Goal: Information Seeking & Learning: Learn about a topic

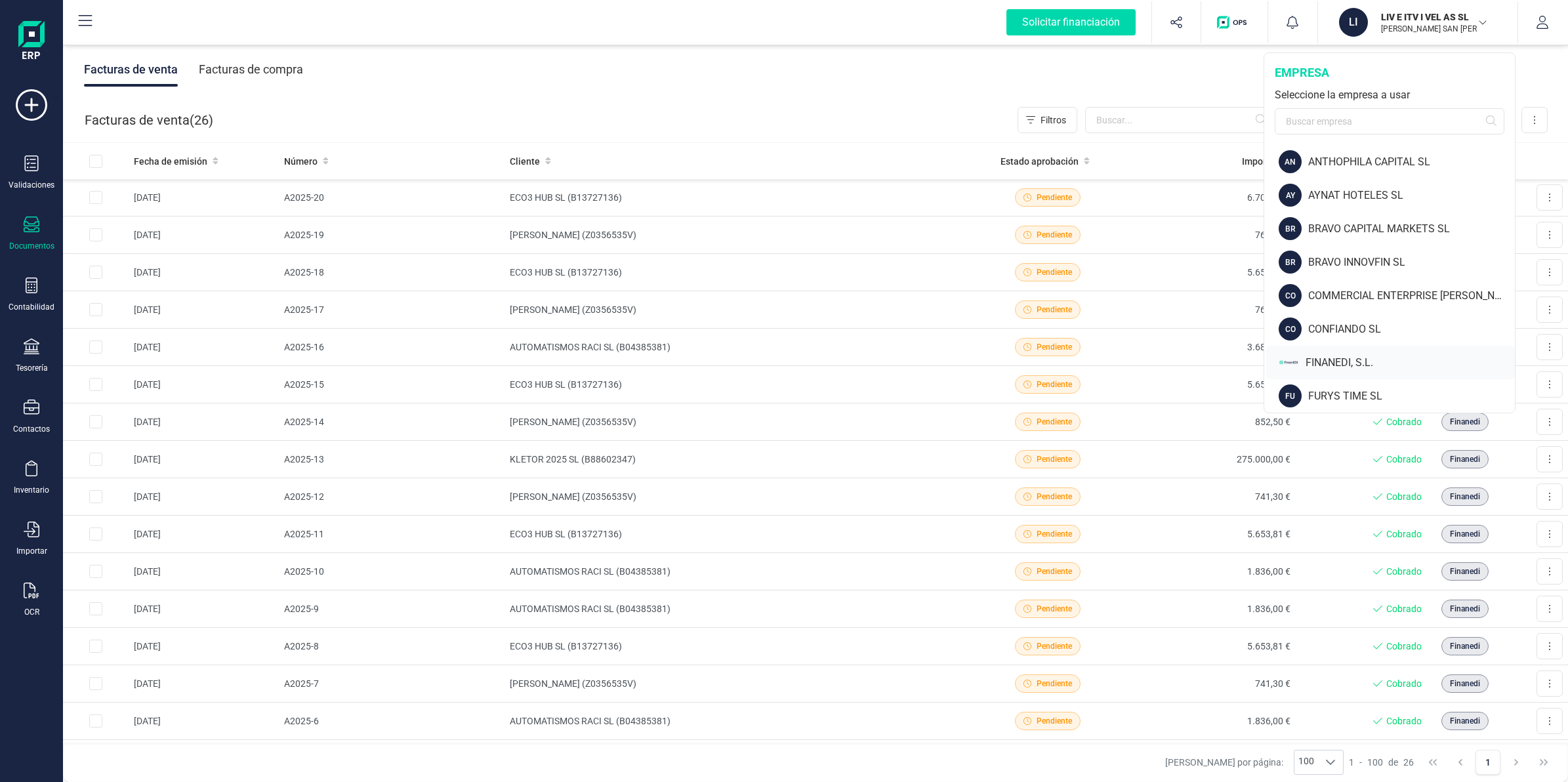
click at [1326, 361] on div "FINANEDI, S.L." at bounding box center [1410, 362] width 209 height 16
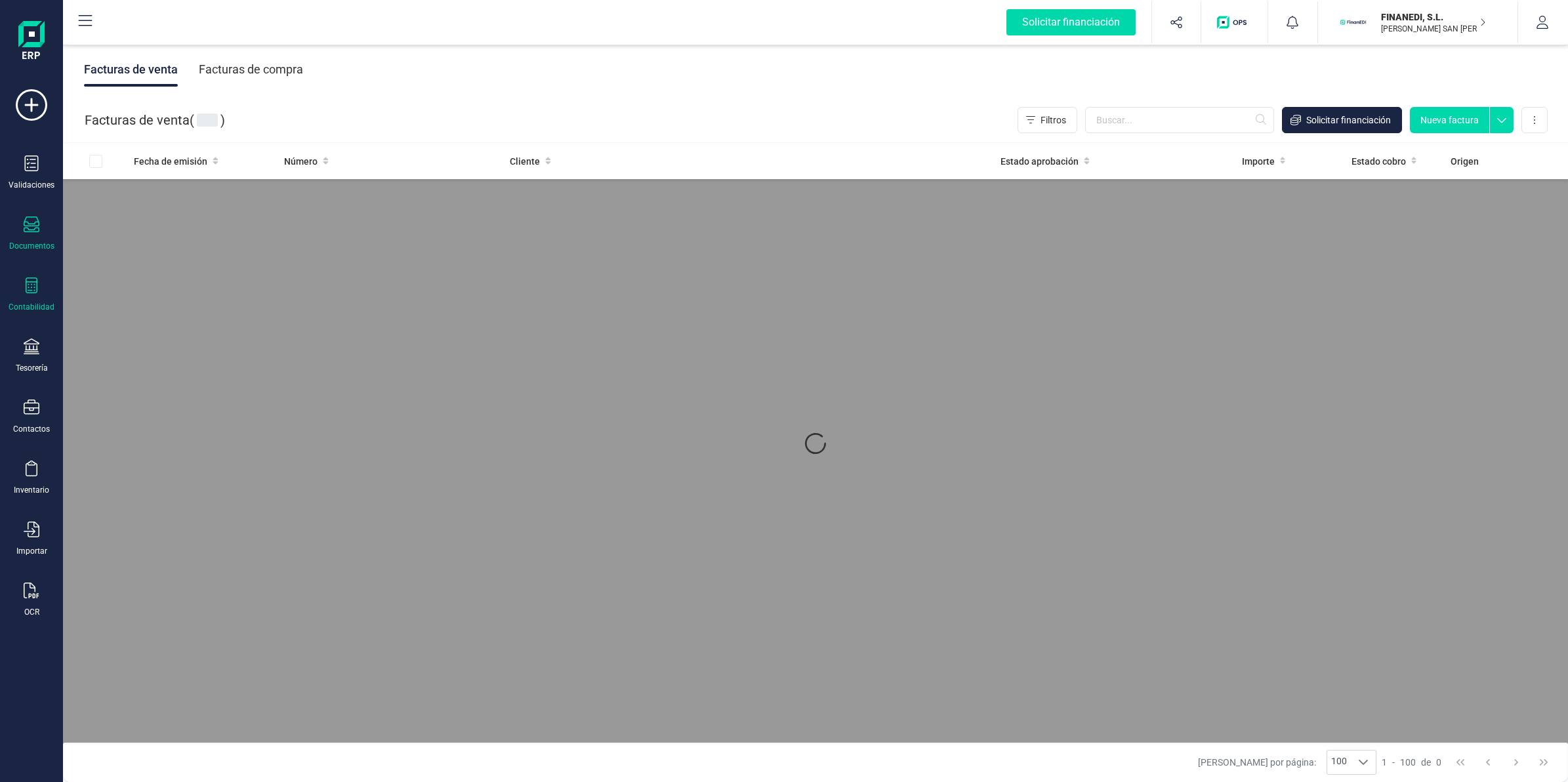
click at [35, 297] on div "Contabilidad" at bounding box center [31, 295] width 52 height 35
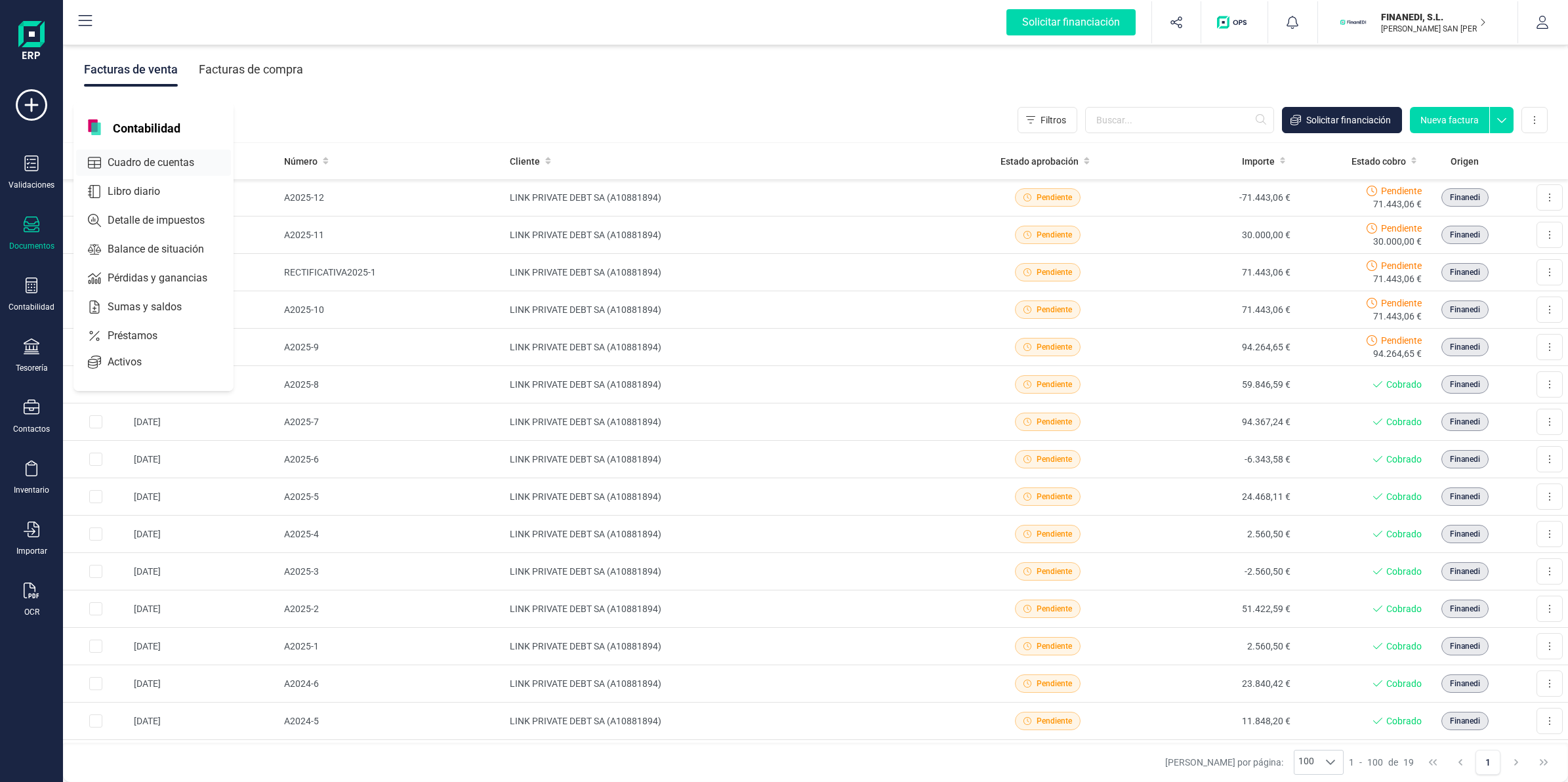
click at [123, 161] on span "Cuadro de cuentas" at bounding box center [160, 163] width 116 height 16
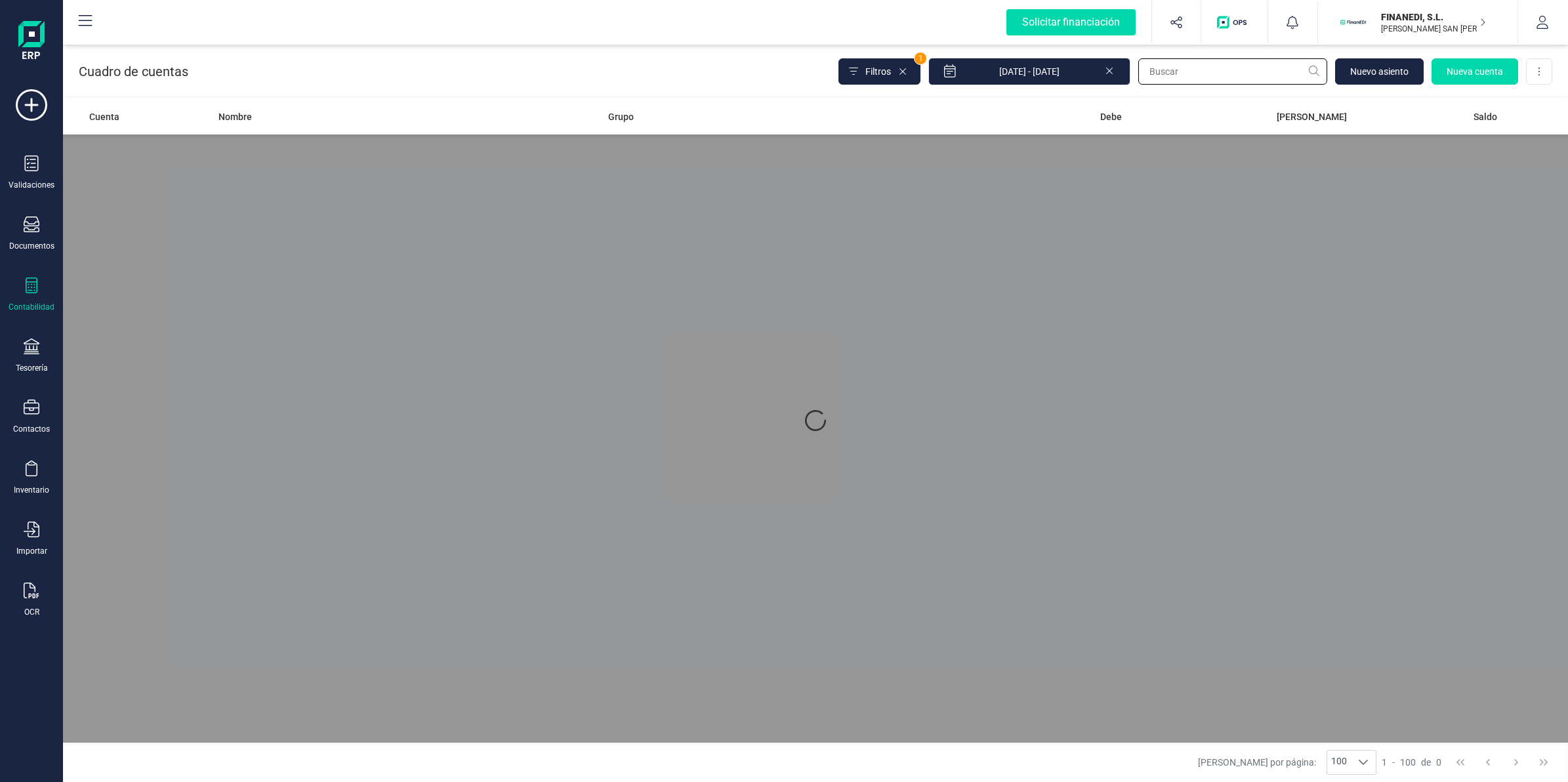
click at [1156, 76] on input "text" at bounding box center [1233, 72] width 189 height 27
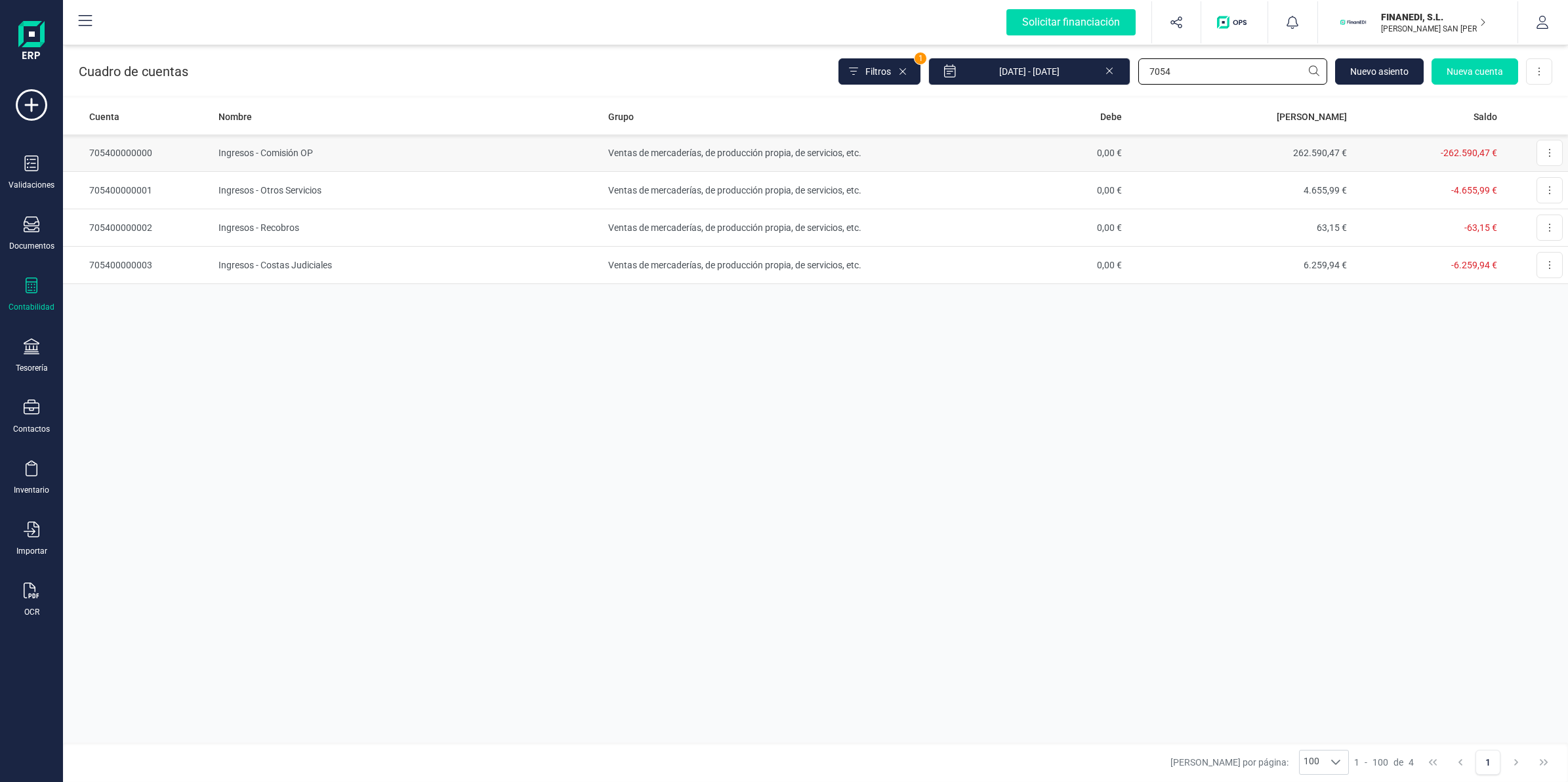
type input "7054"
click at [715, 157] on td "Ventas de mercaderías, de producción propia, de servicios, etc." at bounding box center [752, 153] width 299 height 38
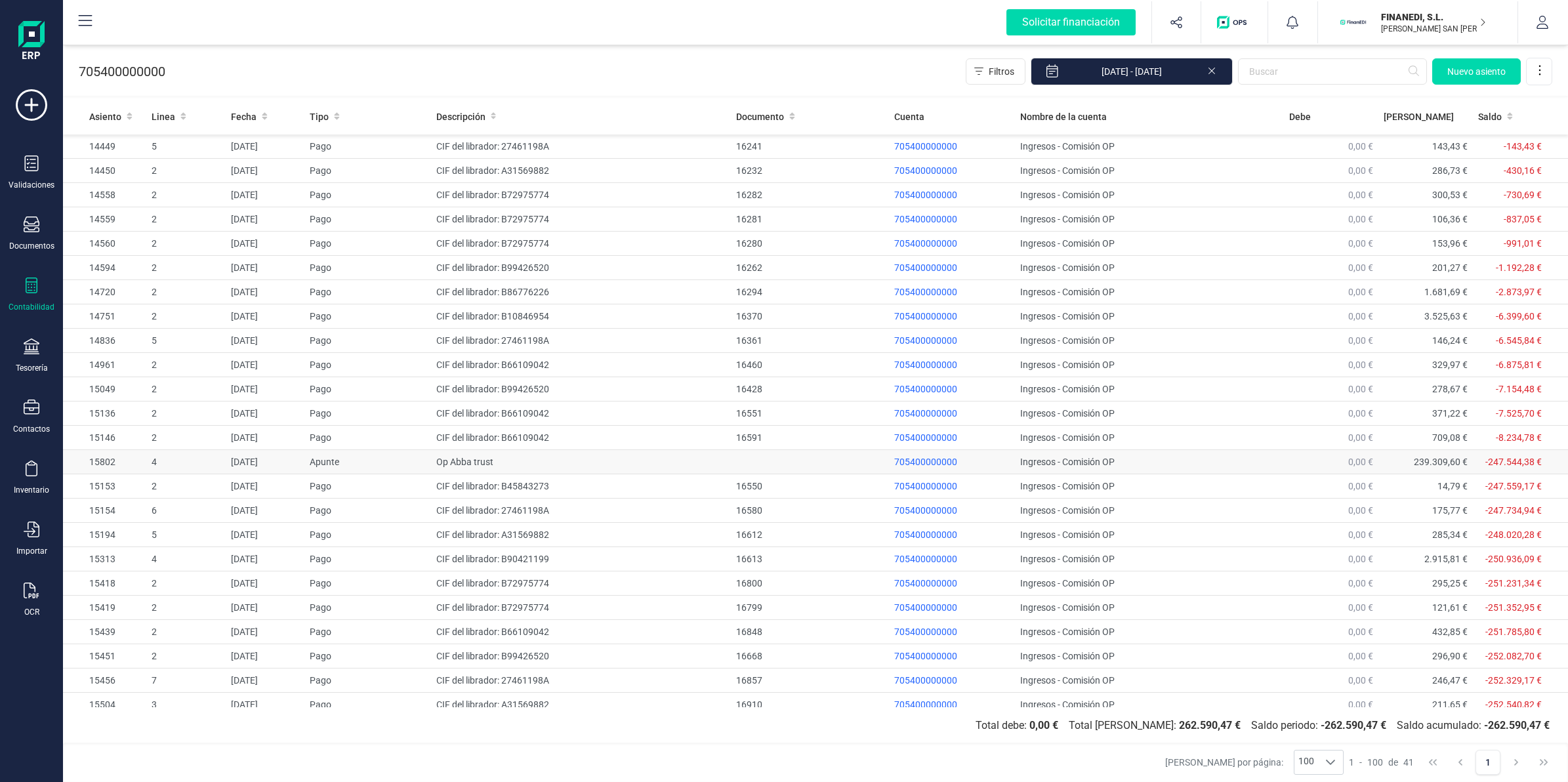
click at [450, 467] on td "Op Abba trust" at bounding box center [581, 462] width 299 height 24
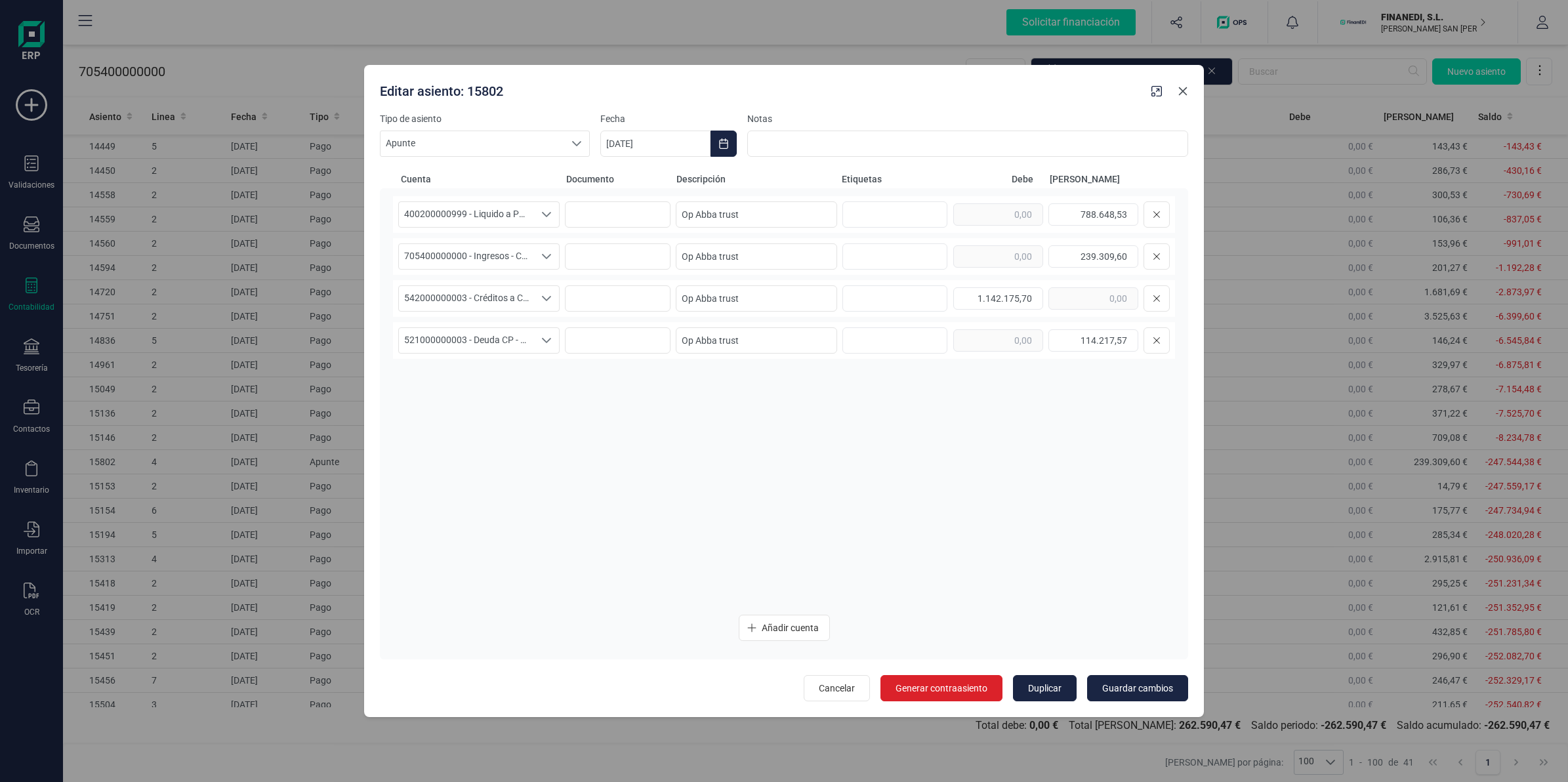
click at [1182, 86] on icon "button" at bounding box center [1182, 91] width 10 height 10
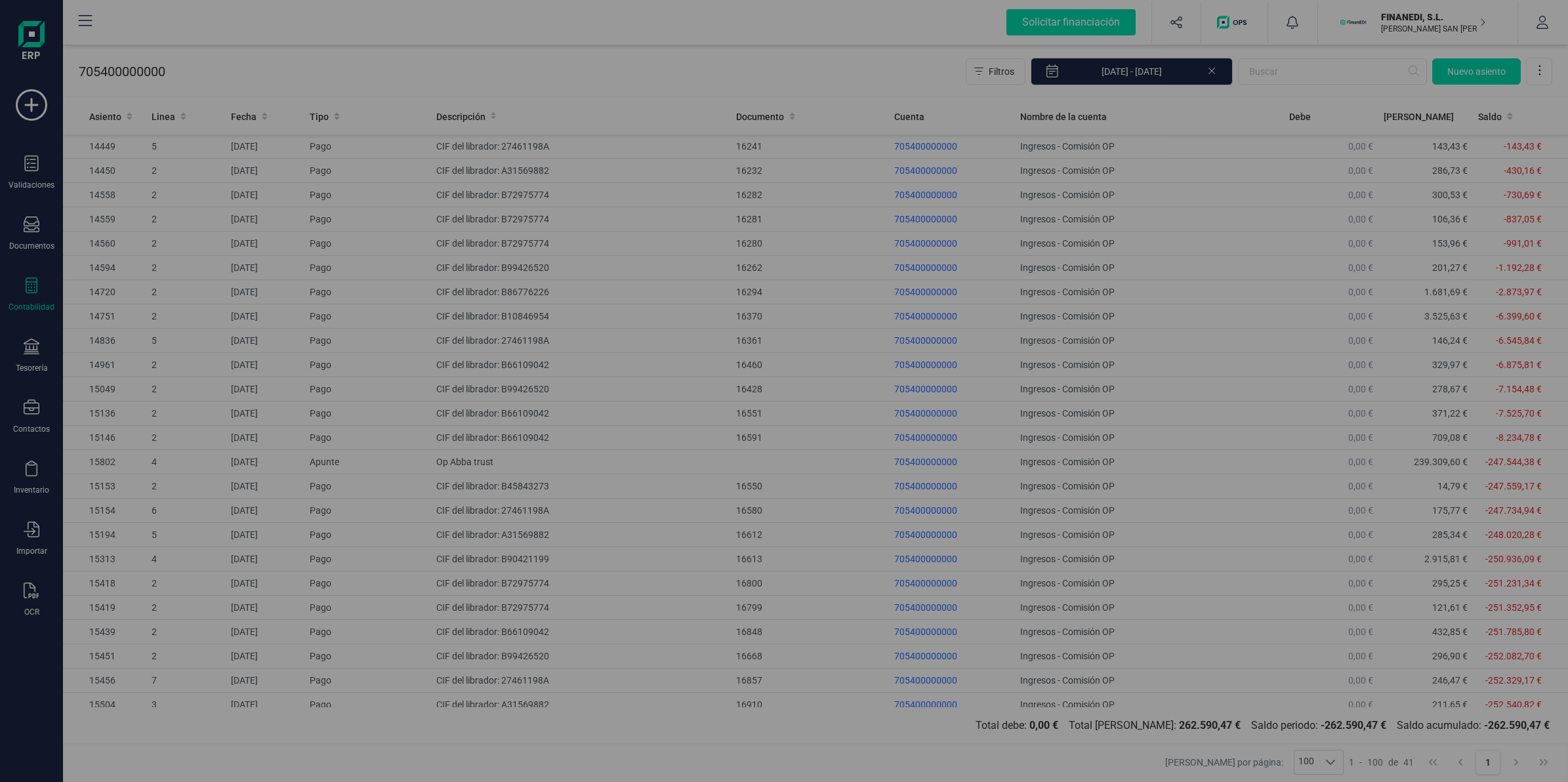
type input "[DATE]"
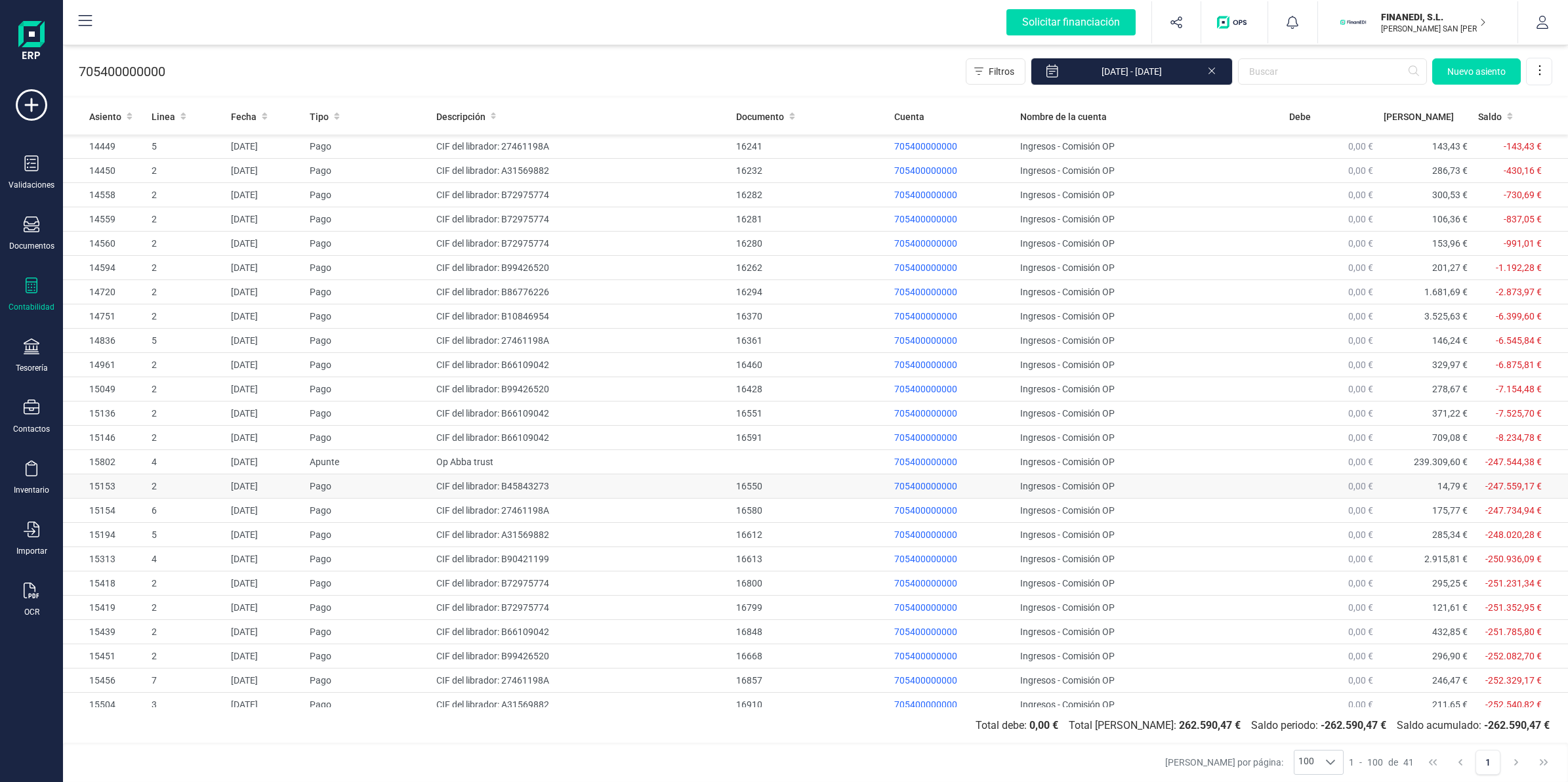
click at [591, 483] on td "CIF del librador: B45843273" at bounding box center [581, 486] width 299 height 24
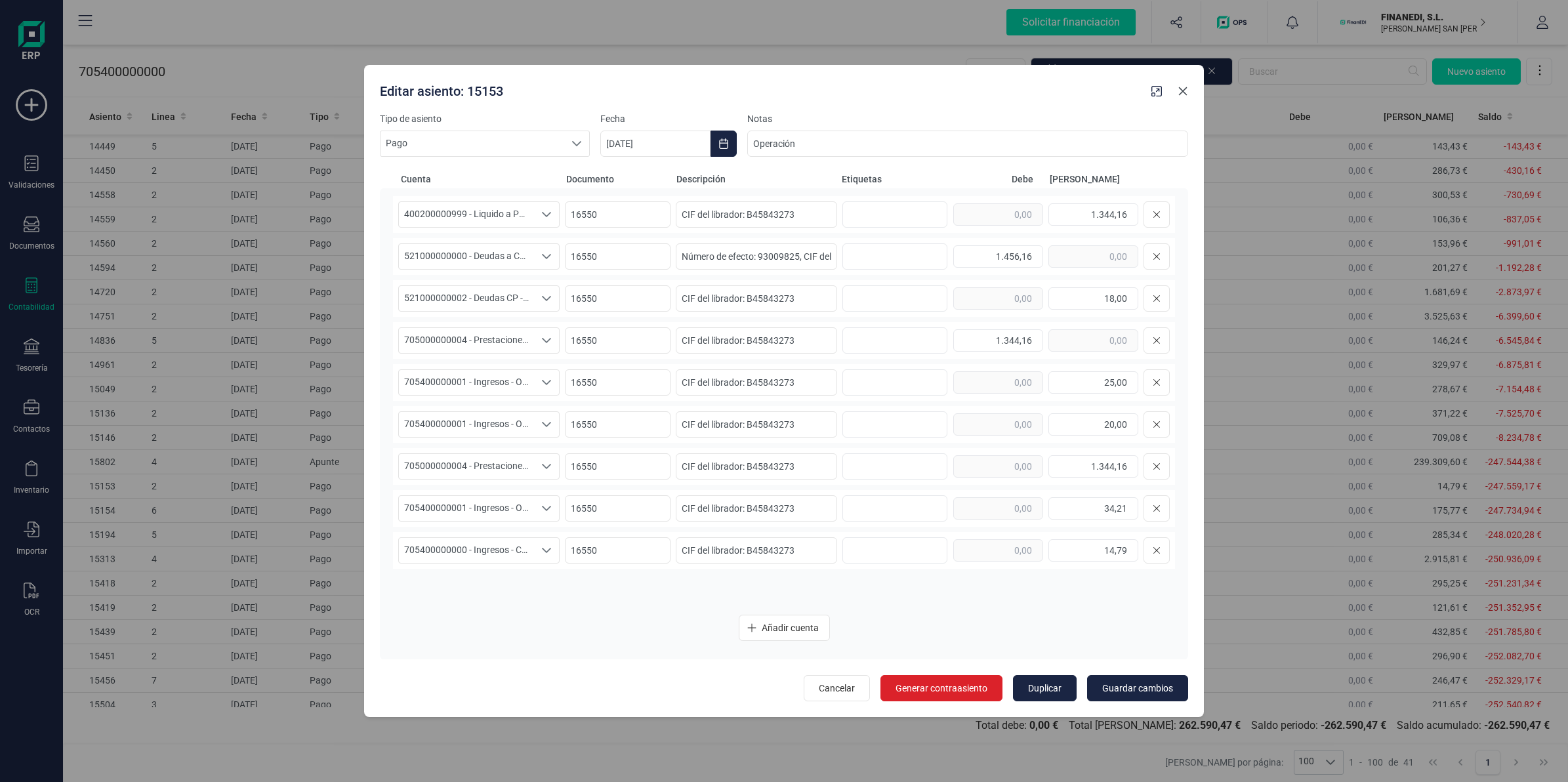
click at [1179, 94] on icon "button" at bounding box center [1182, 91] width 8 height 8
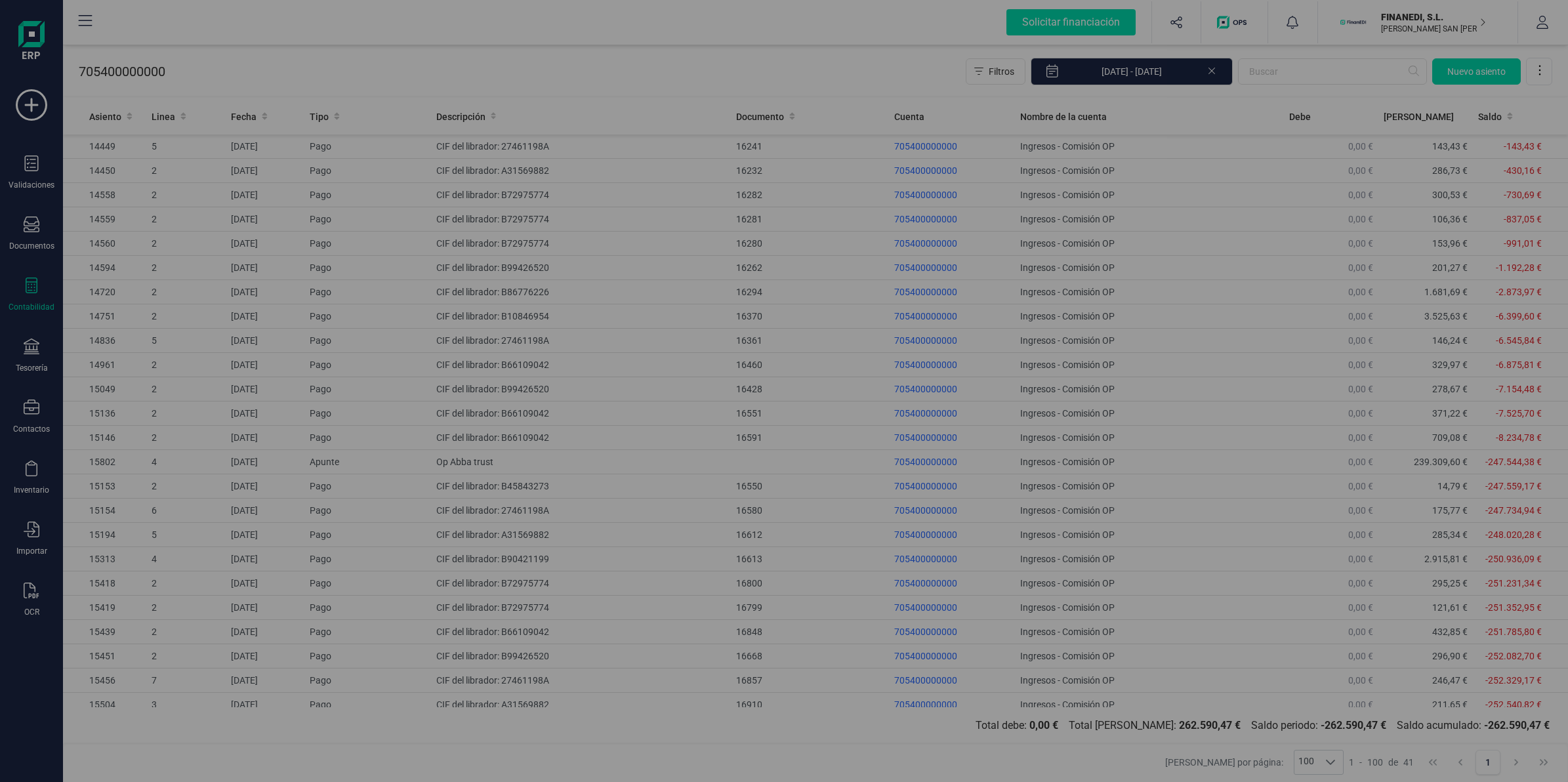
type input "[DATE]"
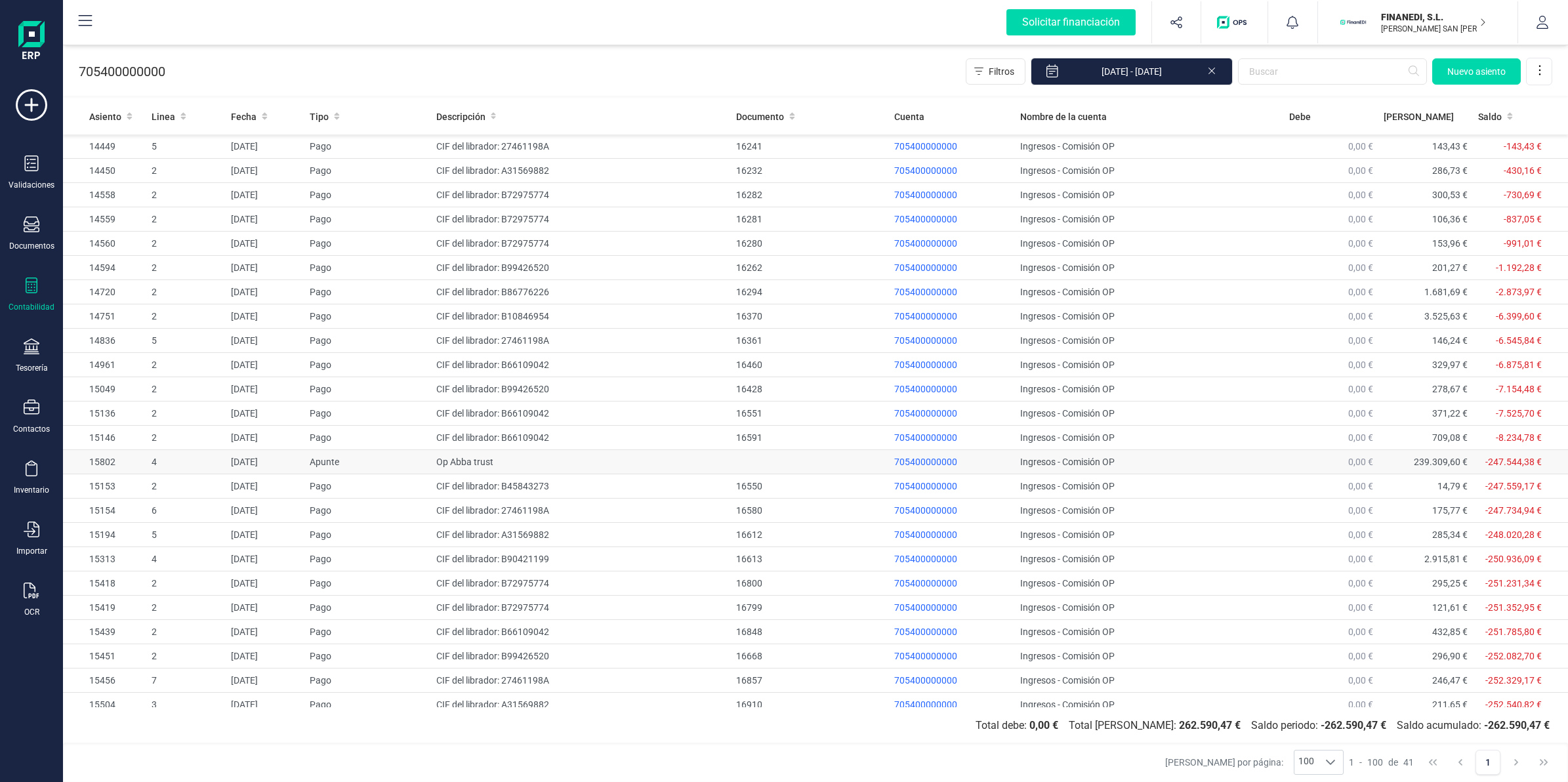
click at [1095, 465] on td "Ingresos - Comisión OP" at bounding box center [1149, 462] width 268 height 24
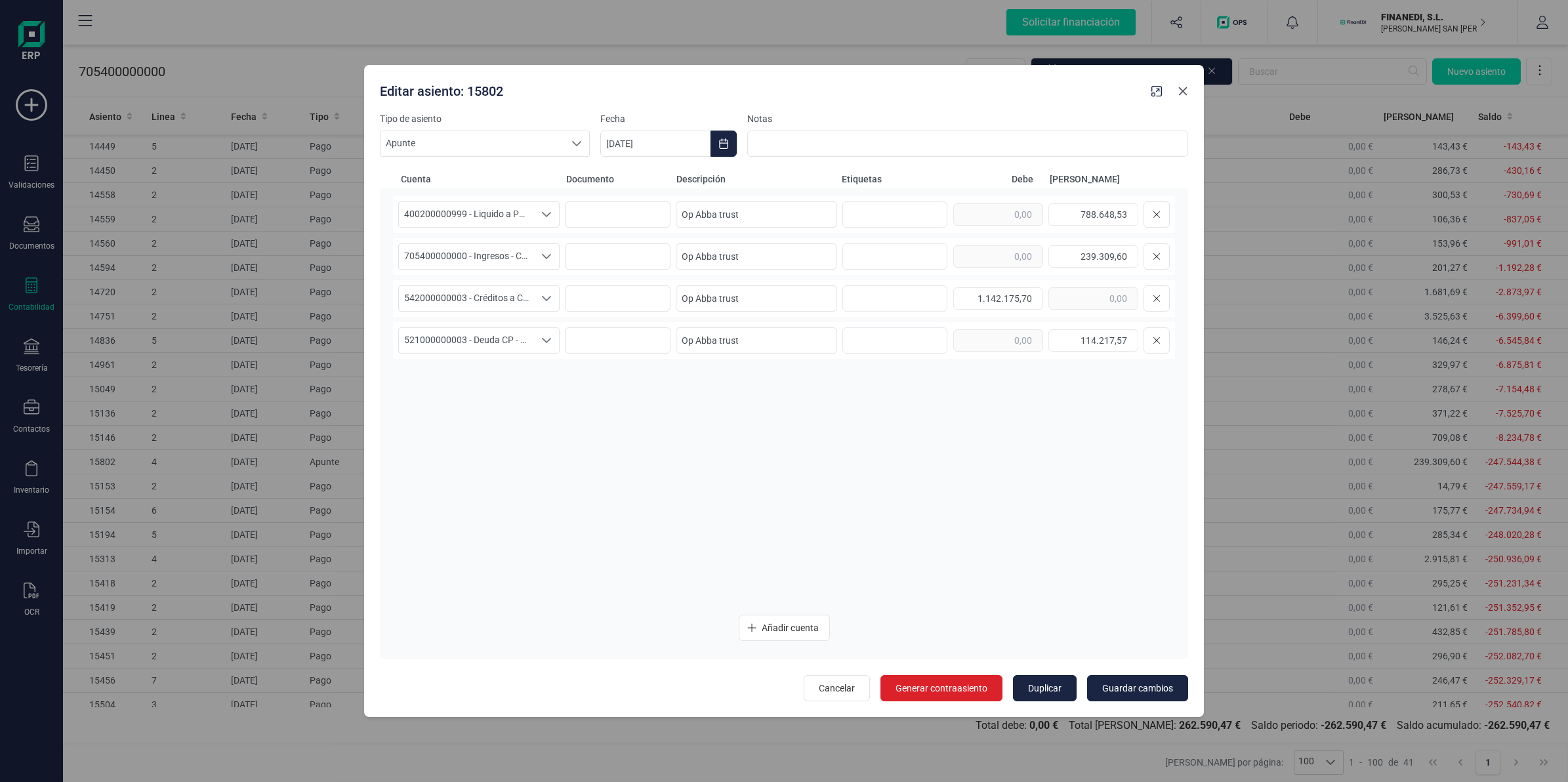
click at [1185, 93] on icon "button" at bounding box center [1182, 91] width 10 height 10
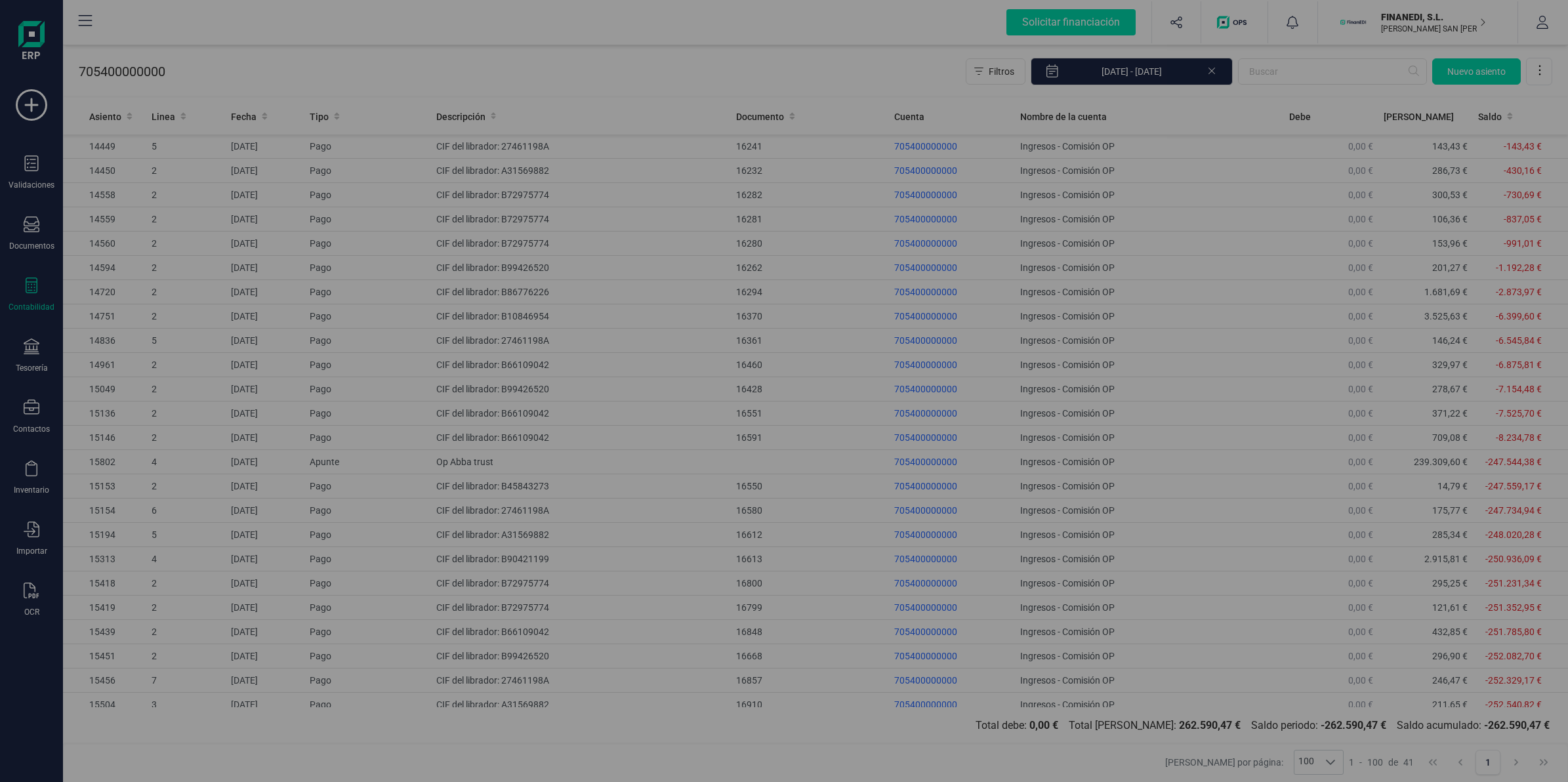
type input "[DATE]"
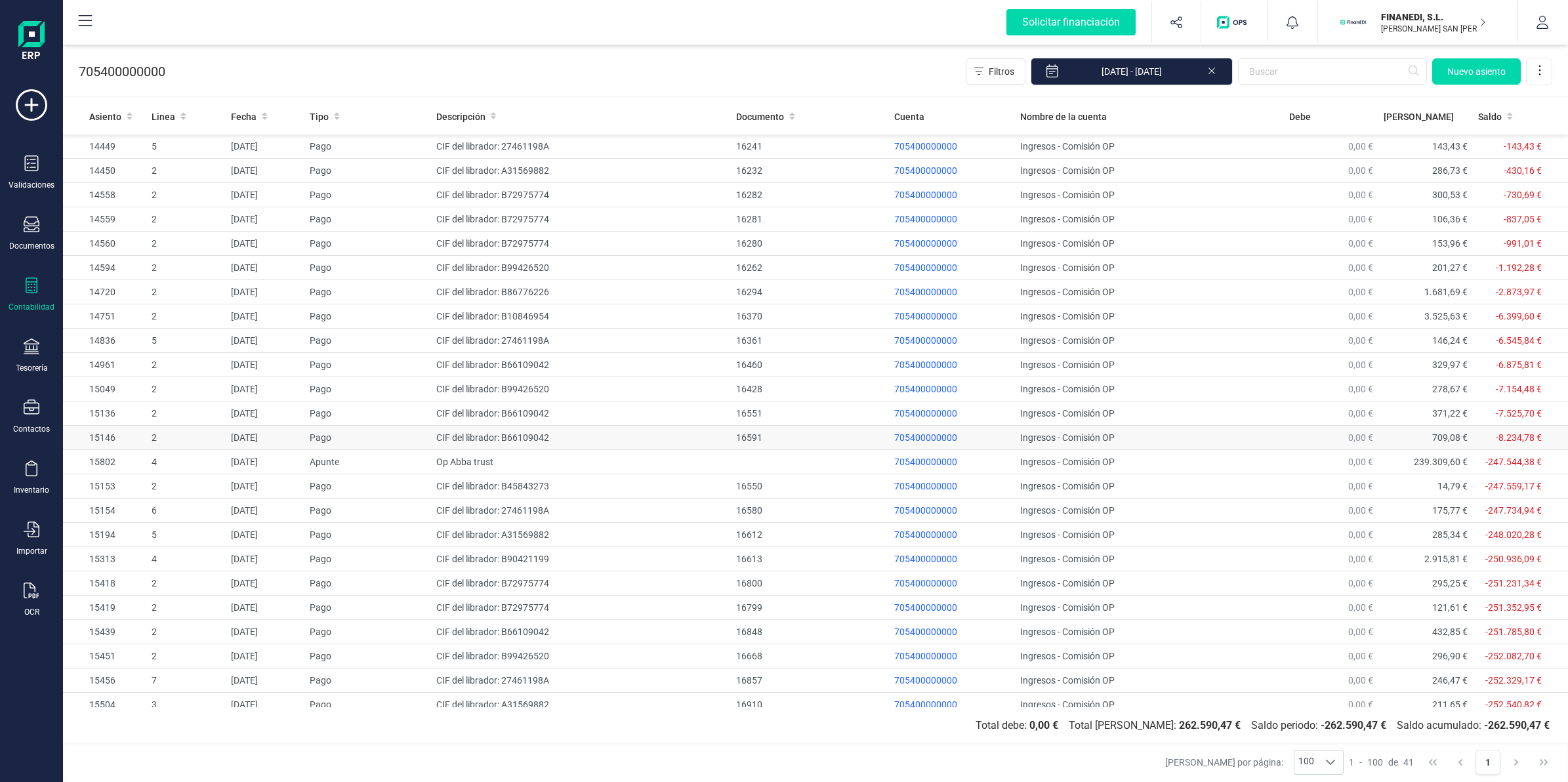
click at [1015, 440] on td "Ingresos - Comisión OP" at bounding box center [1149, 437] width 268 height 24
